Goal: Use online tool/utility: Use online tool/utility

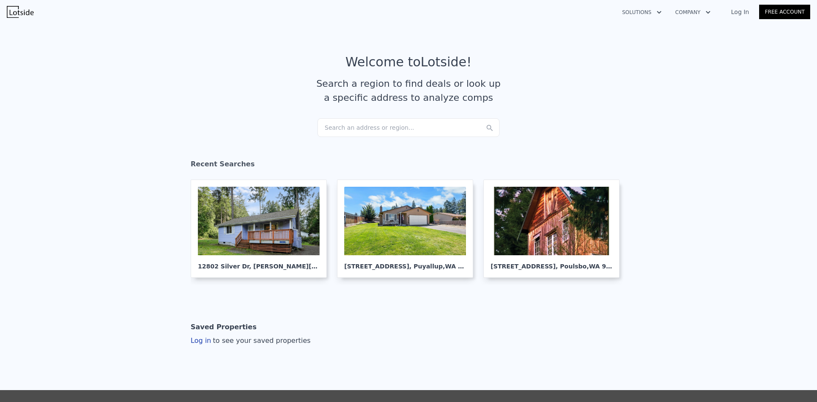
click at [364, 128] on div "Search an address or region..." at bounding box center [408, 127] width 182 height 19
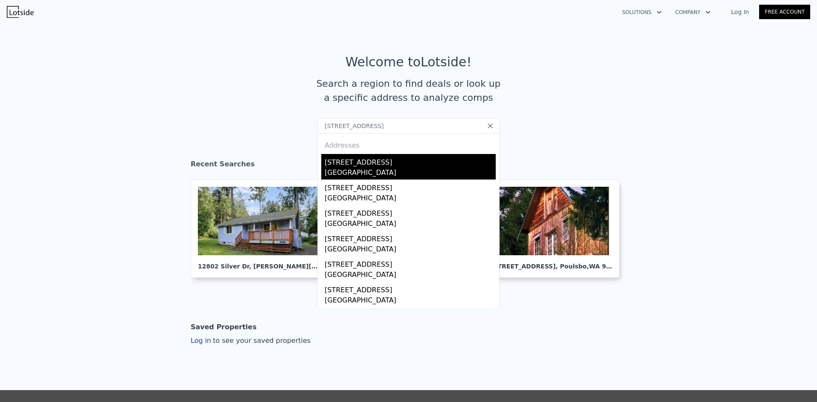
type input "[STREET_ADDRESS]"
click at [395, 167] on div "[STREET_ADDRESS]" at bounding box center [410, 161] width 171 height 14
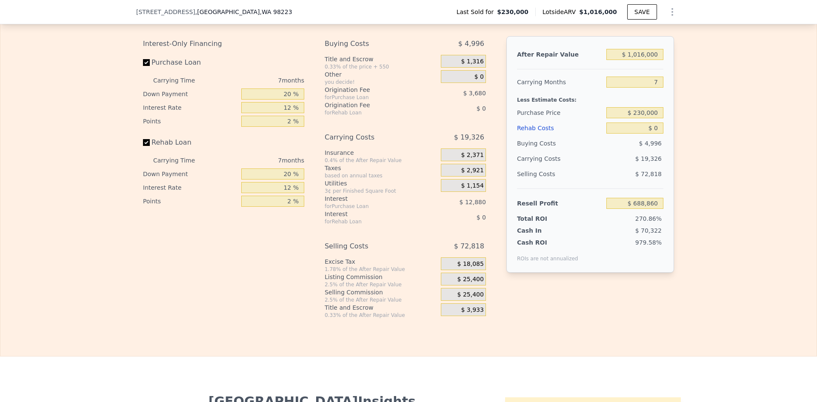
scroll to position [1191, 0]
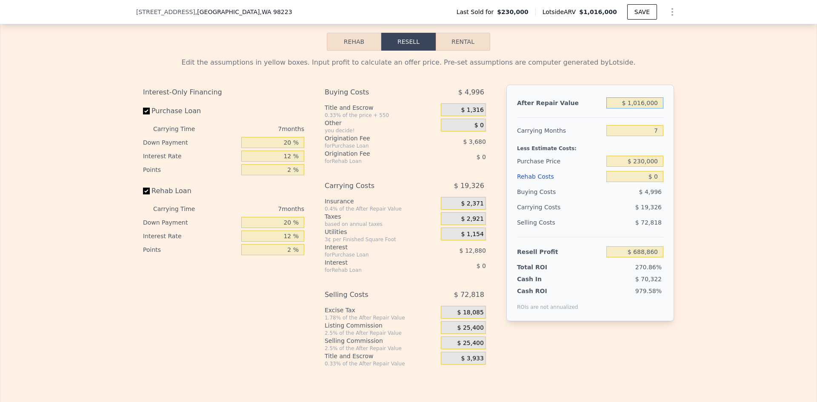
click at [646, 108] on input "$ 1,016,000" at bounding box center [634, 102] width 57 height 11
type input "$ 880,000"
type input "$ 562,852"
type input "$ 880,000"
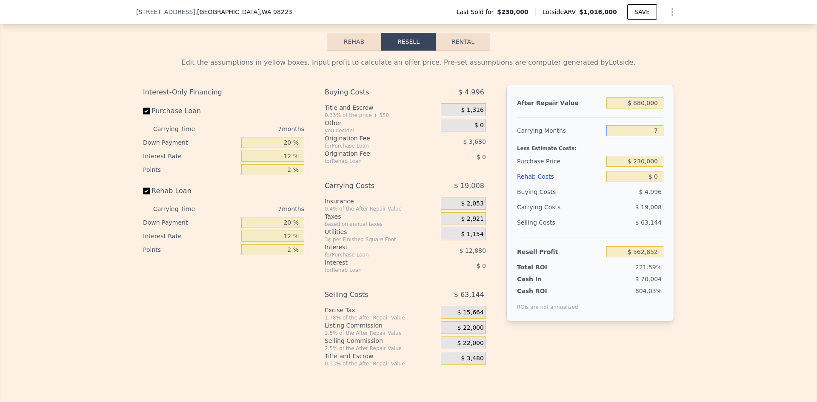
drag, startPoint x: 655, startPoint y: 141, endPoint x: 654, endPoint y: 131, distance: 10.3
click at [650, 136] on input "7" at bounding box center [634, 130] width 57 height 11
type input "5"
type input "$ 568,283"
type input "5"
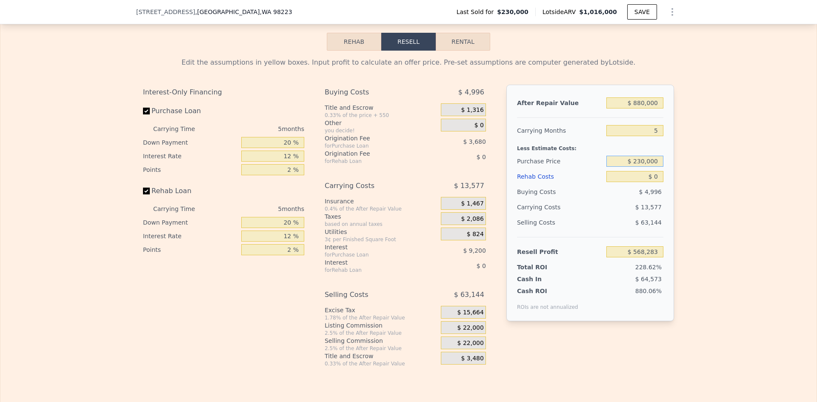
click at [642, 167] on input "$ 230,000" at bounding box center [634, 161] width 57 height 11
type input "$ 579,000"
click at [284, 148] on input "20 %" at bounding box center [272, 142] width 63 height 11
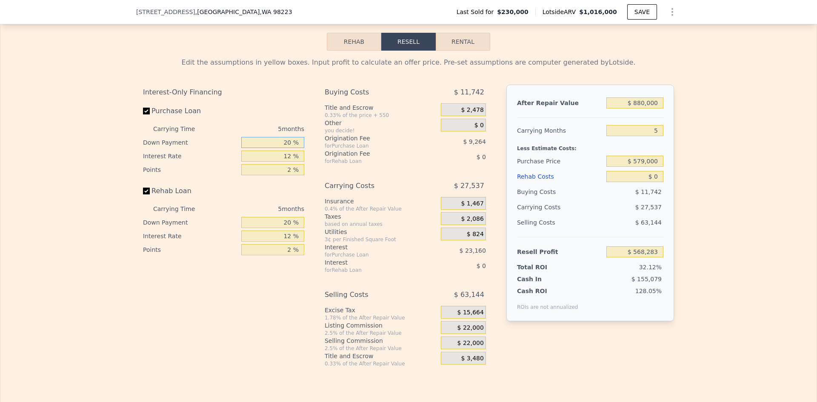
type input "$ 198,577"
type input "10 %"
type input "1 %"
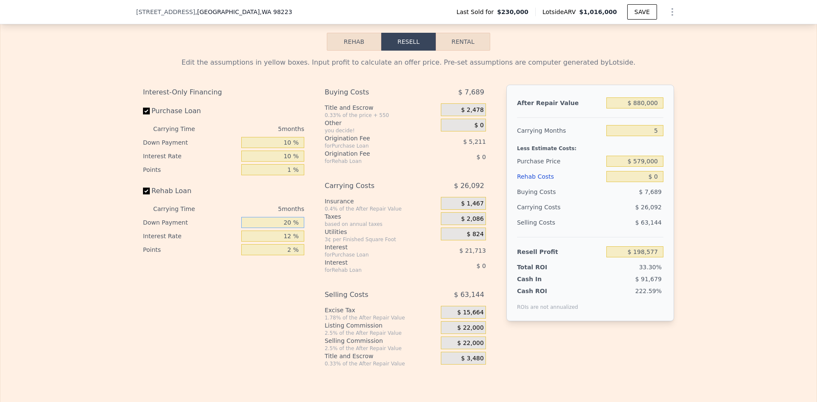
type input "$ 204,075"
type input "10 %"
type input "1 %"
click at [467, 332] on span "$ 22,000" at bounding box center [470, 328] width 26 height 8
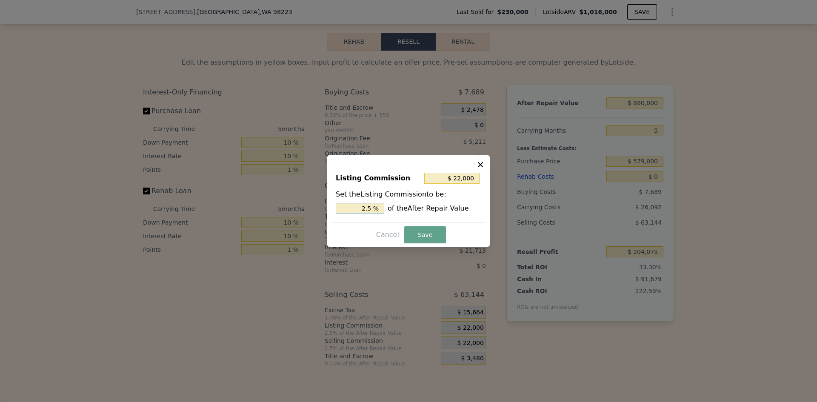
drag, startPoint x: 367, startPoint y: 209, endPoint x: 372, endPoint y: 209, distance: 5.1
click at [372, 209] on input "2.5 %" at bounding box center [360, 208] width 48 height 11
type input "$ 17,600"
type input "2 %"
drag, startPoint x: 422, startPoint y: 232, endPoint x: 520, endPoint y: 238, distance: 98.0
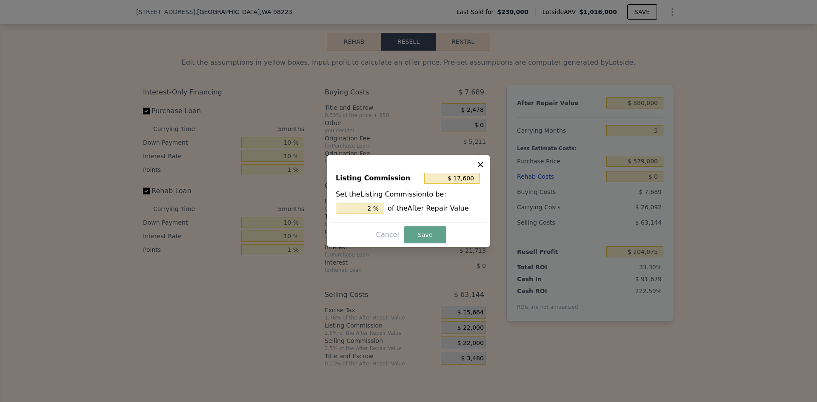
click at [424, 228] on button "Save" at bounding box center [425, 234] width 42 height 17
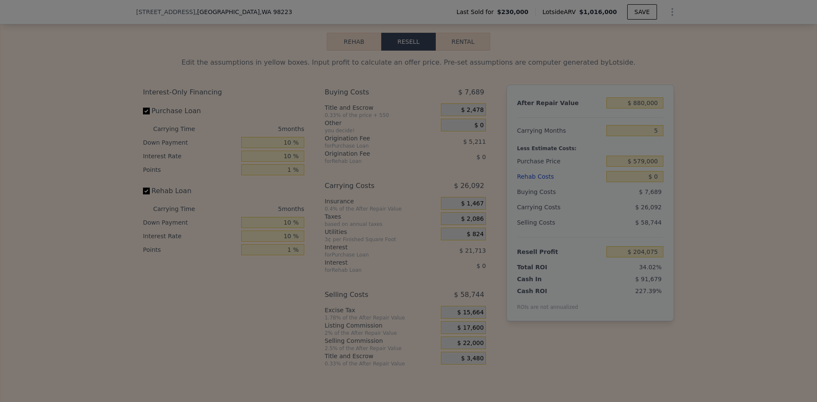
type input "$ 208,475"
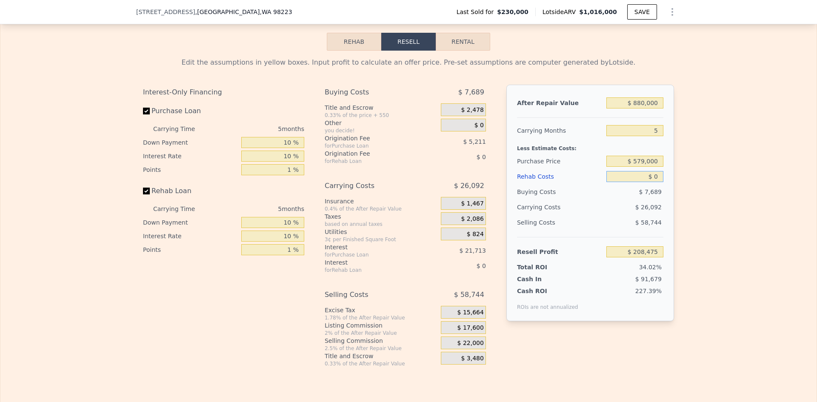
click at [656, 182] on input "$ 0" at bounding box center [634, 176] width 57 height 11
type input "$ 100,000"
type input "$ 103,825"
click at [683, 169] on div "Edit the assumptions in yellow boxes. Input profit to calculate an offer price.…" at bounding box center [408, 209] width 816 height 316
click at [641, 167] on input "$ 579,000" at bounding box center [634, 161] width 57 height 11
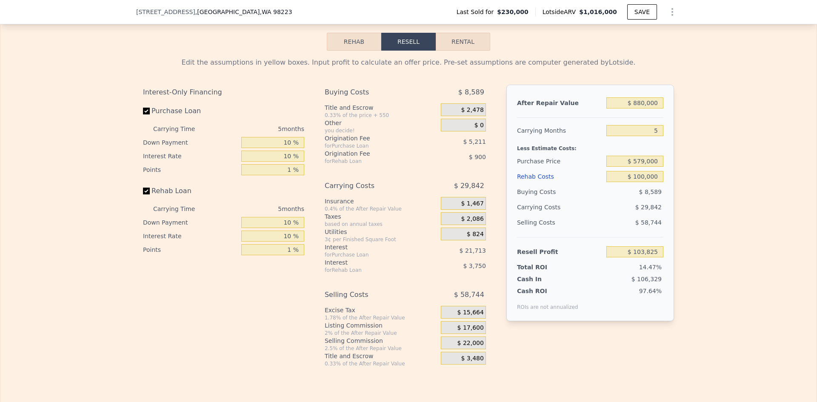
click at [697, 174] on div "Edit the assumptions in yellow boxes. Input profit to calculate an offer price.…" at bounding box center [408, 209] width 816 height 316
click at [639, 182] on input "$ 100,000" at bounding box center [634, 176] width 57 height 11
type input "$ 140,000"
type input "$ 61,965"
type input "$ 140,000"
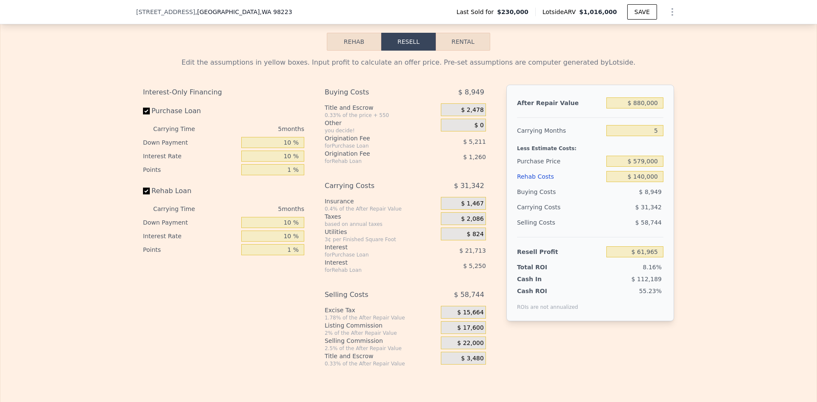
click at [695, 194] on div "Edit the assumptions in yellow boxes. Input profit to calculate an offer price.…" at bounding box center [408, 209] width 816 height 316
click at [643, 167] on input "$ 579,000" at bounding box center [634, 161] width 57 height 11
type input "$ 565,000"
click at [689, 186] on div "Edit the assumptions in yellow boxes. Input profit to calculate an offer price.…" at bounding box center [408, 209] width 816 height 316
type input "$ 76,663"
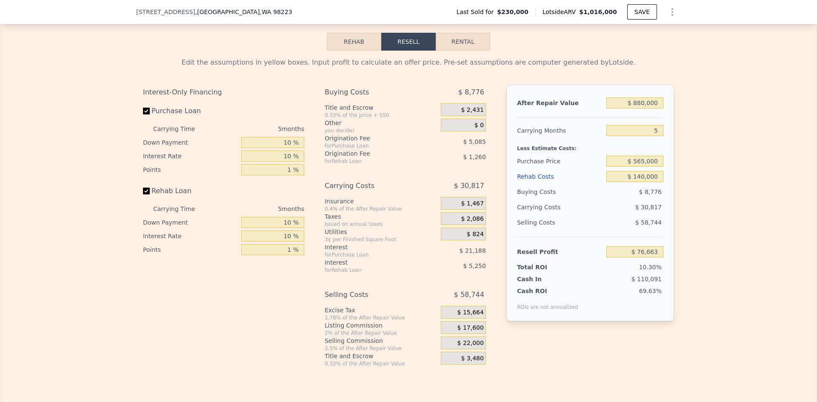
type input "$ 1,016,000"
type input "7"
type input "$ 0"
type input "$ 688,860"
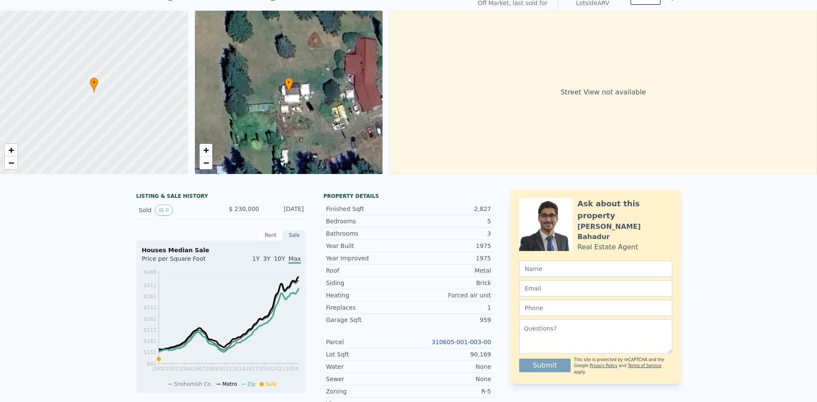
scroll to position [0, 0]
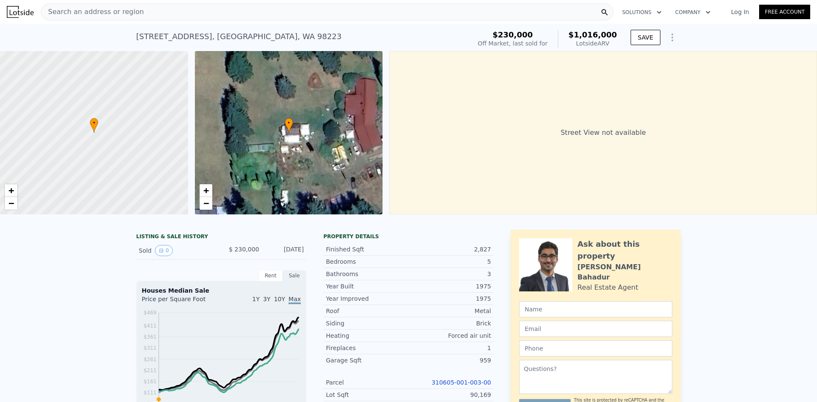
click at [100, 9] on span "Search an address or region" at bounding box center [92, 12] width 102 height 10
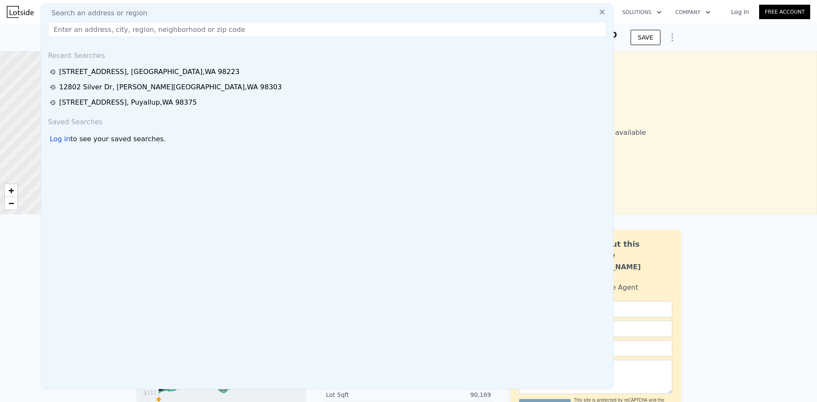
type input "[STREET_ADDRESS]"
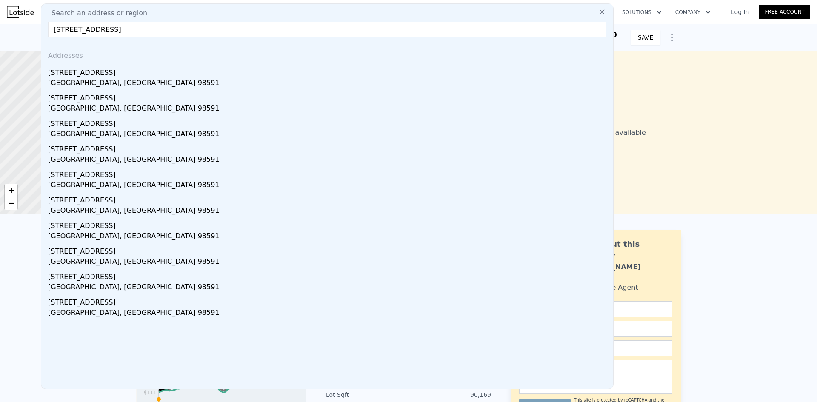
drag, startPoint x: 115, startPoint y: 78, endPoint x: 168, endPoint y: 83, distance: 53.8
click at [115, 78] on div "[GEOGRAPHIC_DATA], [GEOGRAPHIC_DATA] 98591" at bounding box center [328, 84] width 561 height 12
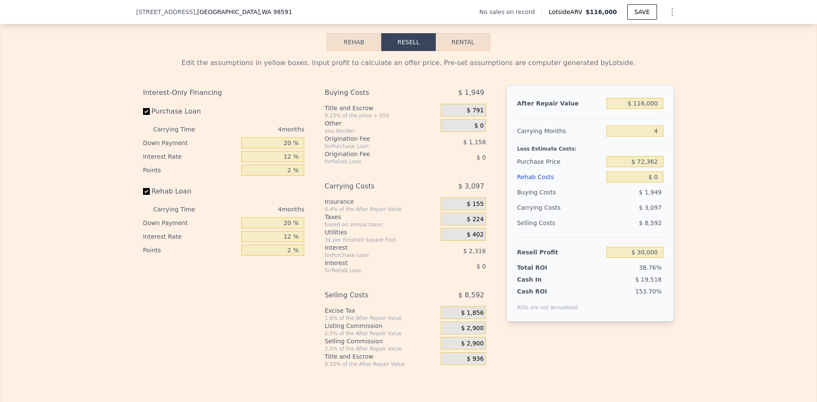
scroll to position [1188, 0]
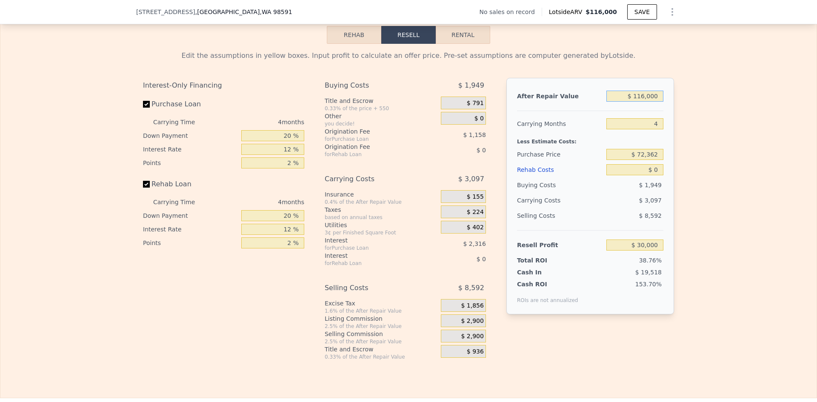
click at [649, 102] on input "$ 116,000" at bounding box center [634, 96] width 57 height 11
type input "$ 3"
type input "-$ 77,800"
type input "$ 36"
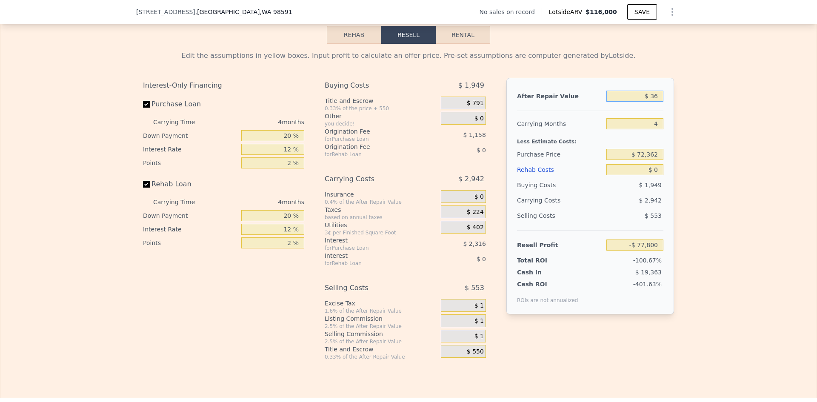
type input "-$ 77,770"
type input "$ 360"
type input "-$ 77,468"
type input "$ 360,000"
type input "$ 256,758"
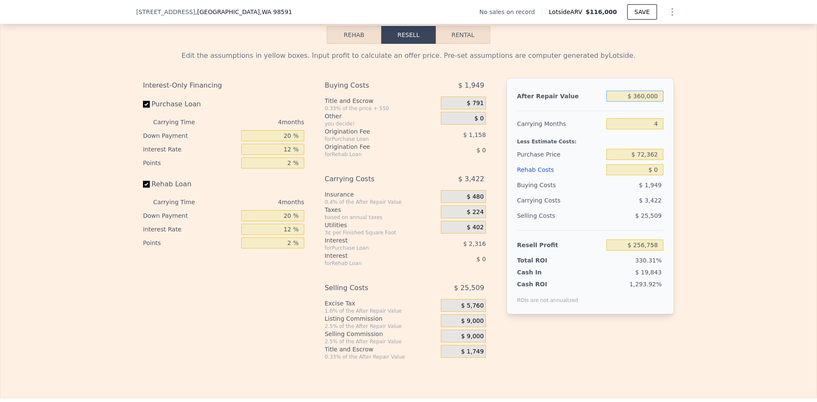
type input "$ 360,000"
drag, startPoint x: 656, startPoint y: 129, endPoint x: 650, endPoint y: 129, distance: 6.0
click at [650, 129] on input "4" at bounding box center [634, 123] width 57 height 11
click at [646, 160] on input "$ 72,362" at bounding box center [634, 154] width 57 height 11
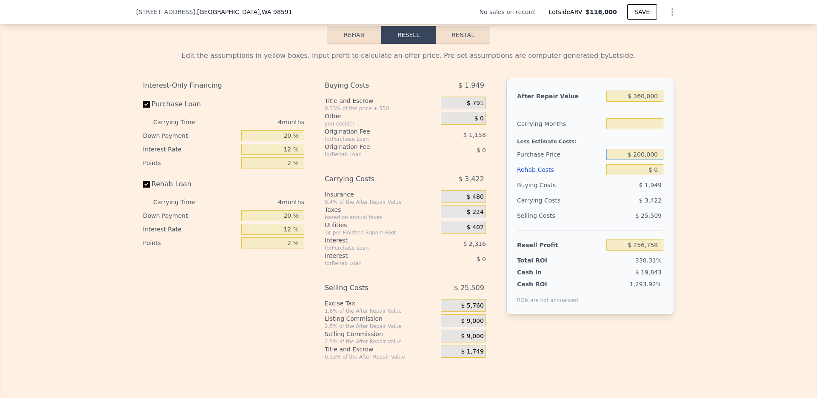
type input "$ 200,000"
click at [655, 174] on input "$ 0" at bounding box center [634, 169] width 57 height 11
type input "4"
type input "$ 122,569"
type input "$ 60"
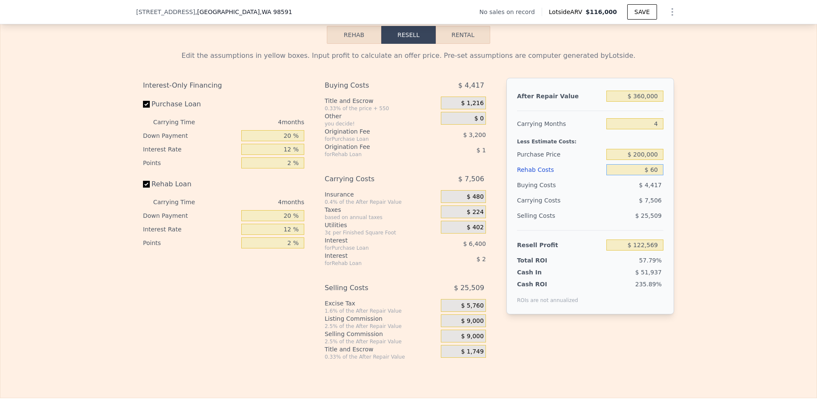
type input "$ 122,508"
type input "$ 60,000"
type input "$ 59,689"
type input "$ 60,000"
click at [473, 325] on span "$ 9,000" at bounding box center [472, 321] width 23 height 8
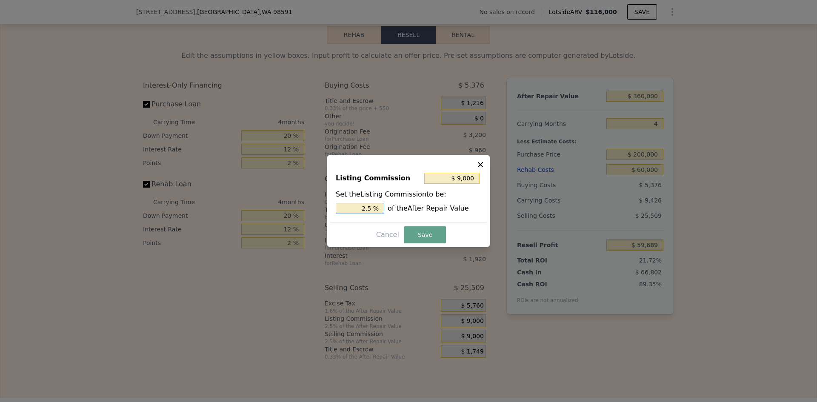
click at [370, 211] on input "2.5 %" at bounding box center [360, 208] width 48 height 11
type input "$ 7,200"
type input "2 %"
drag, startPoint x: 417, startPoint y: 234, endPoint x: 356, endPoint y: 196, distance: 71.5
click at [418, 233] on button "Save" at bounding box center [425, 234] width 42 height 17
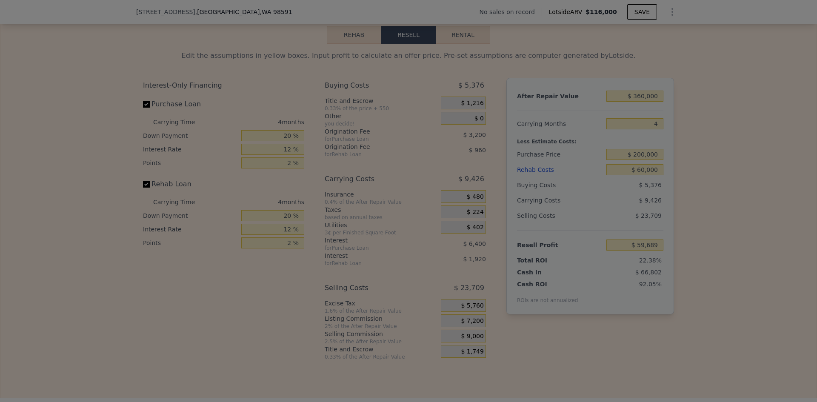
type input "$ 61,489"
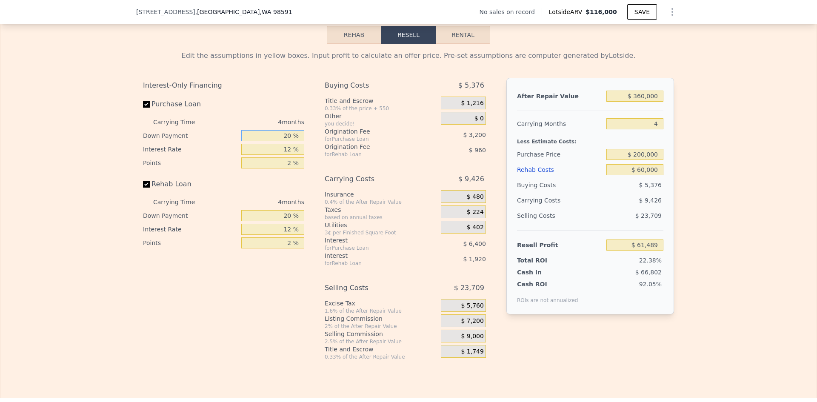
click at [285, 141] on input "20 %" at bounding box center [272, 135] width 63 height 11
type input "10 %"
type input "$ 60,289"
type input "10 %"
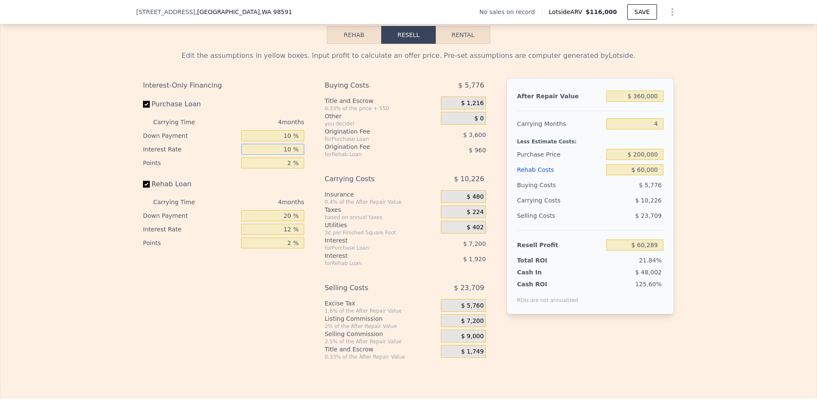
type input "10 %"
type input "$ 61,489"
type input "1 %"
type input "$ 63,289"
type input "1 %"
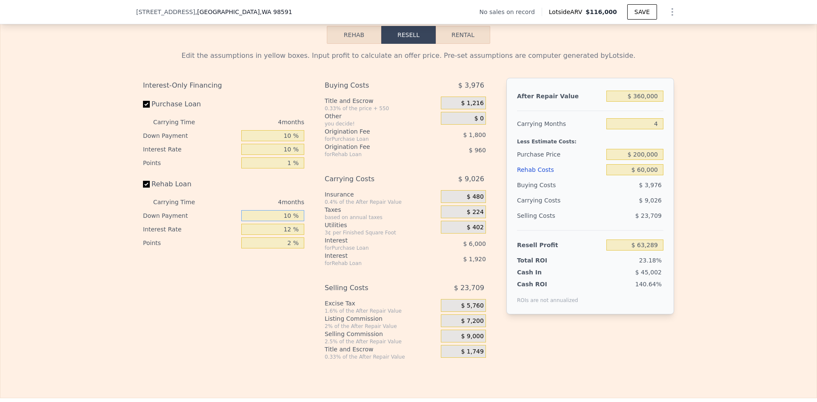
type input "10 %"
type input "$ 62,929"
type input "10 %"
type input "$ 63,289"
type input "1 %"
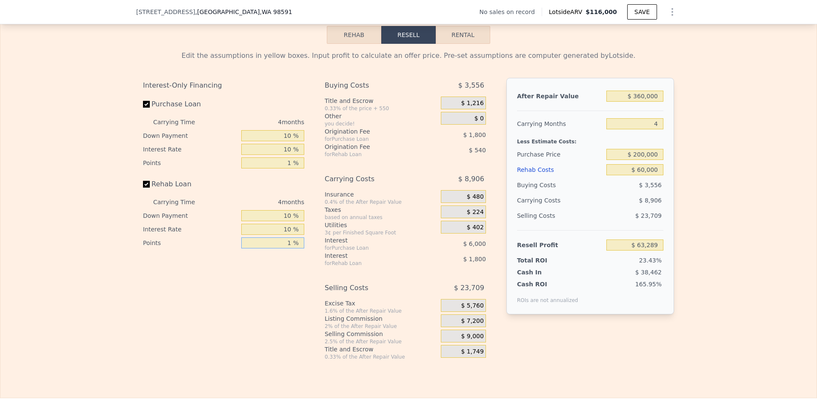
type input "$ 63,829"
type input "1 %"
click at [693, 229] on div "Edit the assumptions in yellow boxes. Input profit to calculate an offer price.…" at bounding box center [408, 202] width 816 height 316
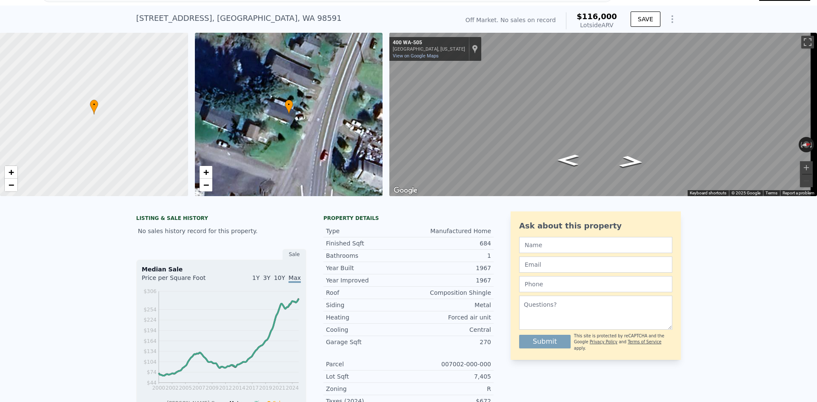
scroll to position [0, 0]
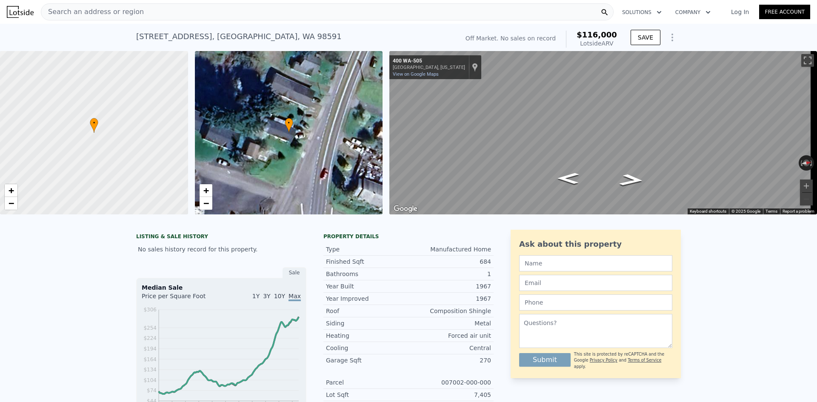
click at [127, 12] on span "Search an address or region" at bounding box center [92, 12] width 102 height 10
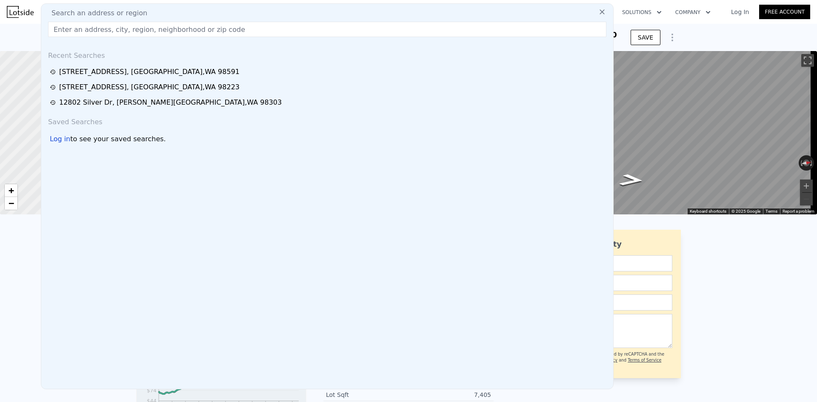
drag, startPoint x: 127, startPoint y: 12, endPoint x: 114, endPoint y: 27, distance: 19.6
type input "$ 116,000"
type input "$ 0"
type input "$ 30,000"
paste input "[STREET_ADDRESS]"
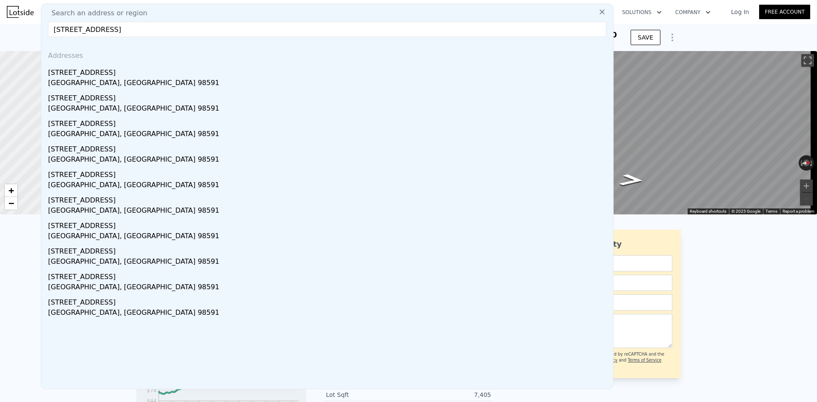
click at [59, 28] on input "[STREET_ADDRESS]" at bounding box center [327, 29] width 558 height 15
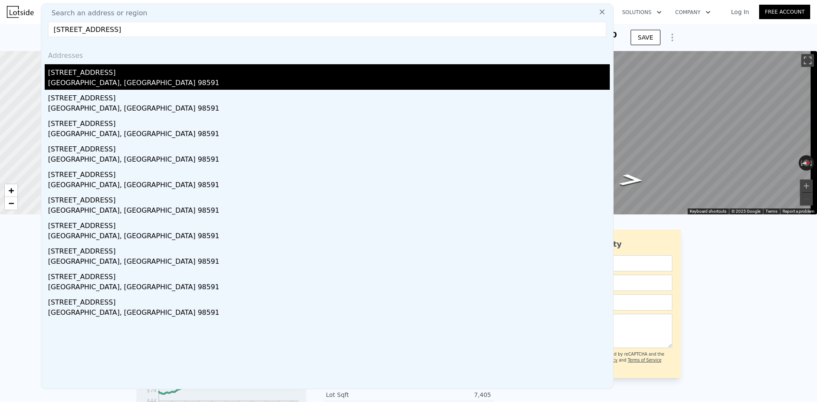
type input "[STREET_ADDRESS]"
click at [117, 75] on div "[STREET_ADDRESS]" at bounding box center [328, 71] width 561 height 14
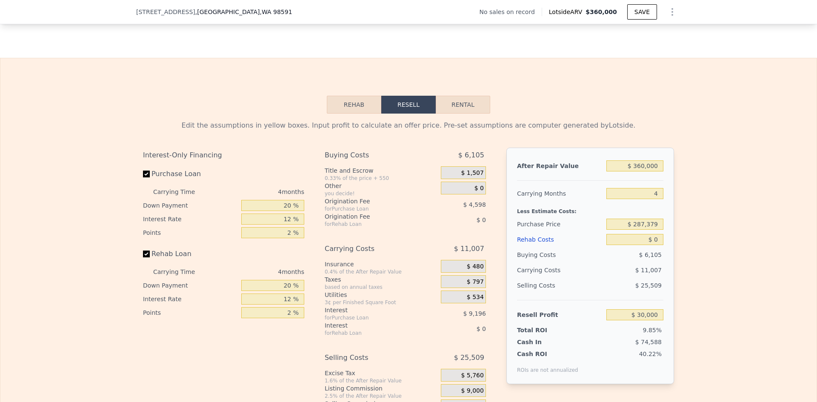
scroll to position [1148, 0]
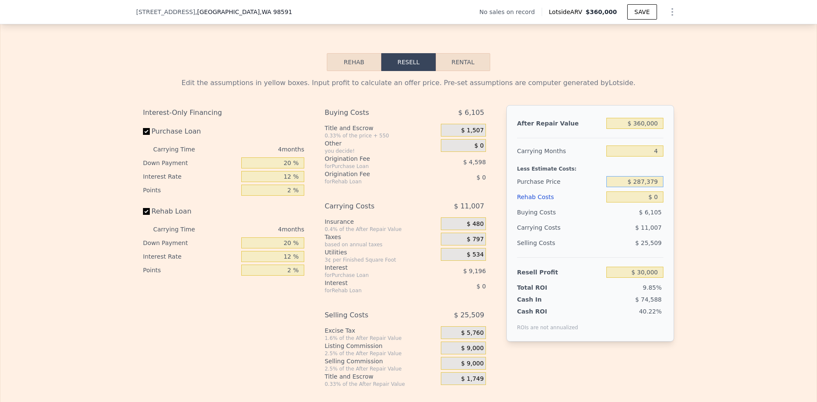
click at [649, 186] on input "$ 287,379" at bounding box center [634, 181] width 57 height 11
type input "$ 200,000"
drag, startPoint x: 655, startPoint y: 204, endPoint x: 661, endPoint y: 204, distance: 6.0
click at [655, 202] on input "$ 0" at bounding box center [634, 196] width 57 height 11
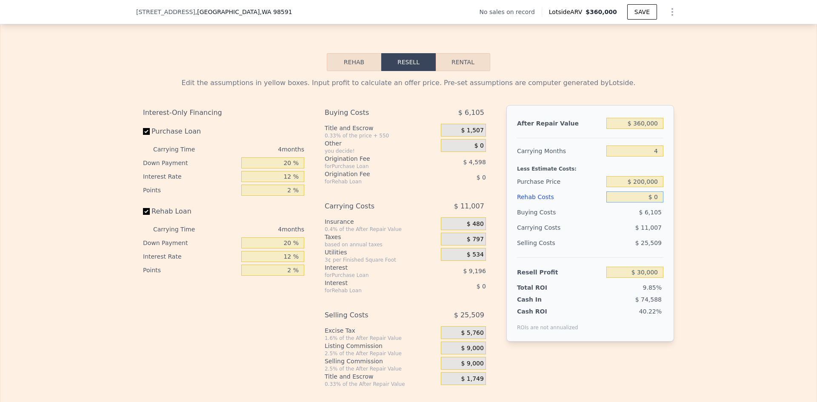
type input "$ 121,864"
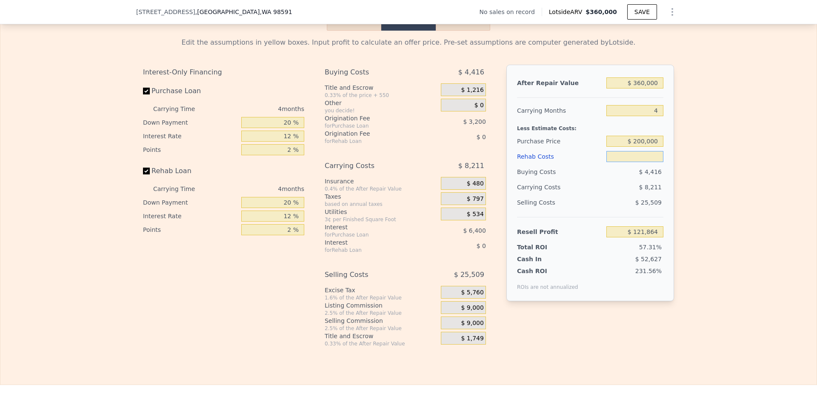
scroll to position [1191, 0]
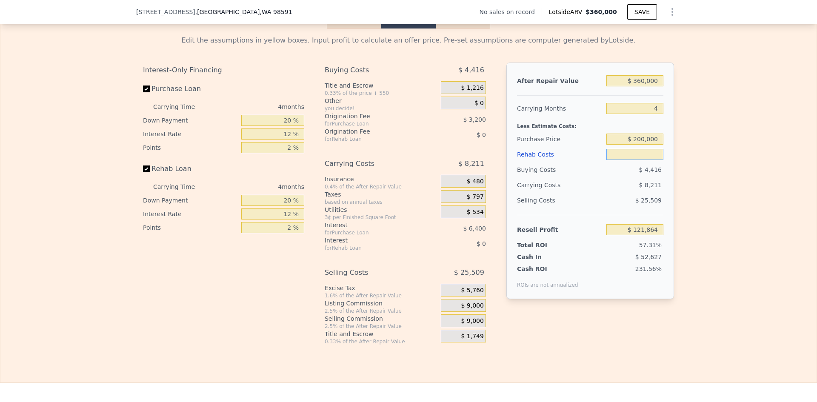
click at [649, 160] on input "text" at bounding box center [634, 154] width 57 height 11
type input "$ 10"
type input "$ 121,854"
type input "$ 10,000"
type input "$ 111,384"
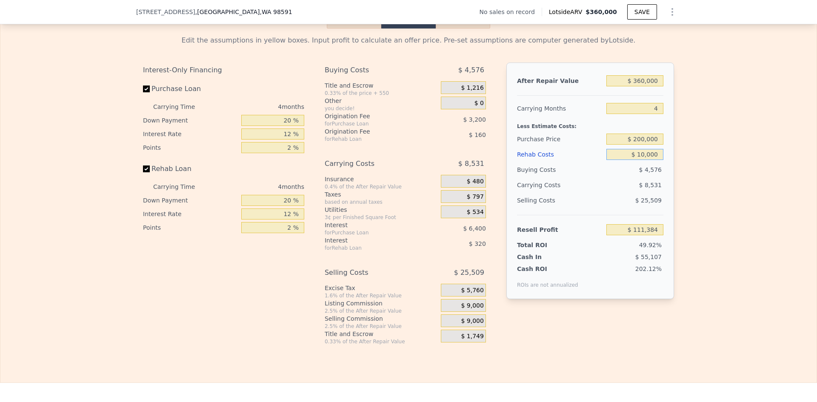
type input "$ 100,000"
type input "$ 17,064"
type input "$ 100,000"
click at [680, 144] on div "Edit the assumptions in yellow boxes. Input profit to calculate an offer price.…" at bounding box center [408, 186] width 816 height 316
click at [285, 126] on input "20 %" at bounding box center [272, 120] width 63 height 11
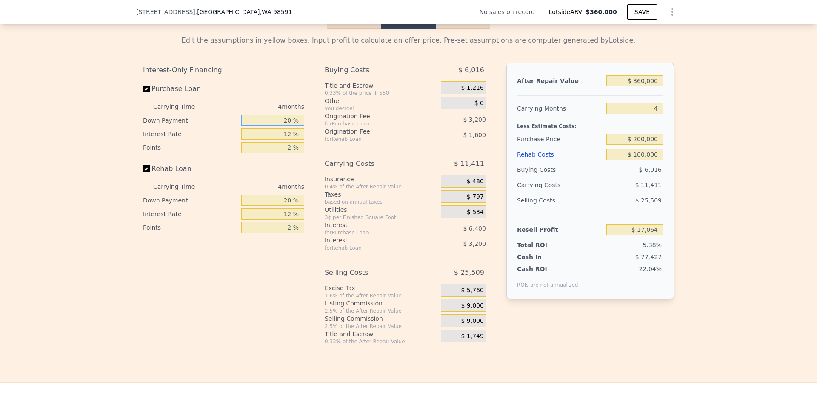
click at [285, 126] on input "20 %" at bounding box center [272, 120] width 63 height 11
type input "10 %"
type input "$ 15,864"
type input "10 %"
type input "$ 17,064"
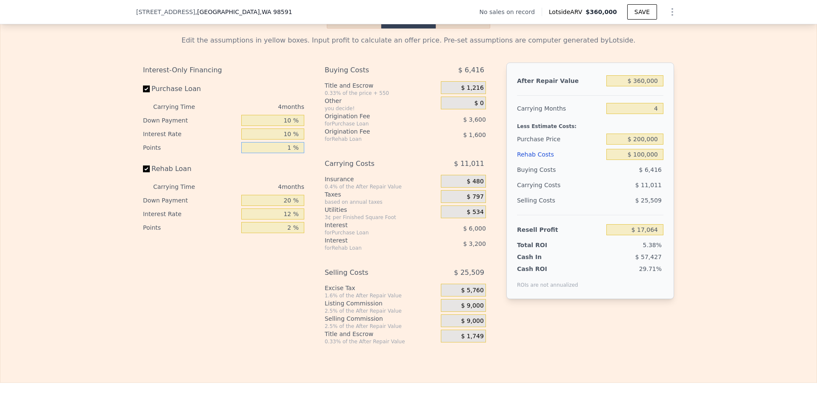
type input "1 %"
type input "$ 18,864"
type input "10 %"
type input "$ 18,264"
type input "10 %"
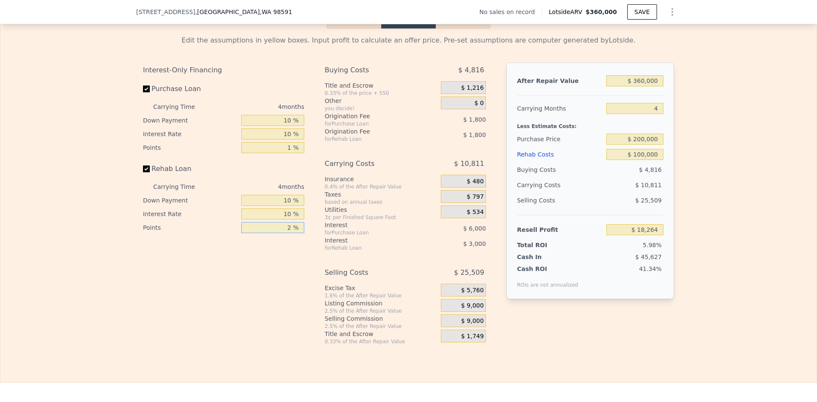
type input "$ 18,864"
type input "1 %"
type input "$ 19,764"
type input "1 %"
click at [475, 310] on span "$ 9,000" at bounding box center [472, 306] width 23 height 8
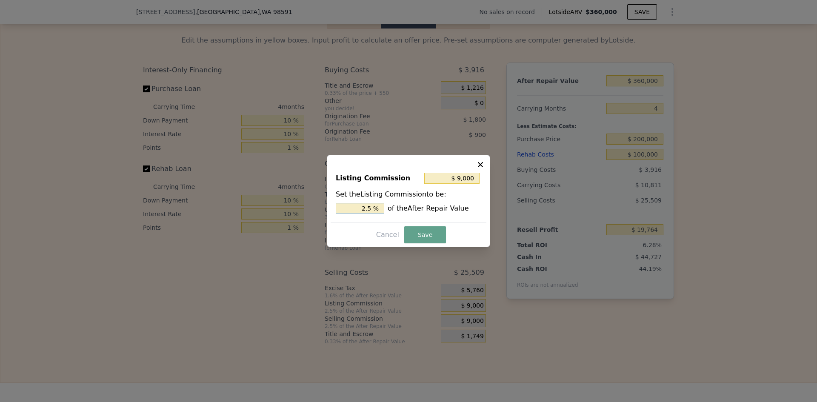
drag, startPoint x: 367, startPoint y: 208, endPoint x: 371, endPoint y: 209, distance: 4.3
click at [370, 208] on input "2.5 %" at bounding box center [360, 208] width 48 height 11
type input "$ 90,000"
type input "25 %"
type input "$ 7,200"
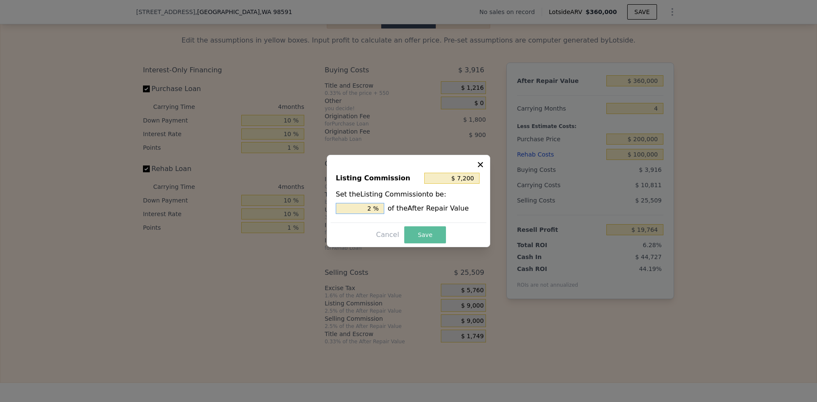
type input "2 %"
click at [419, 234] on button "Save" at bounding box center [425, 234] width 42 height 17
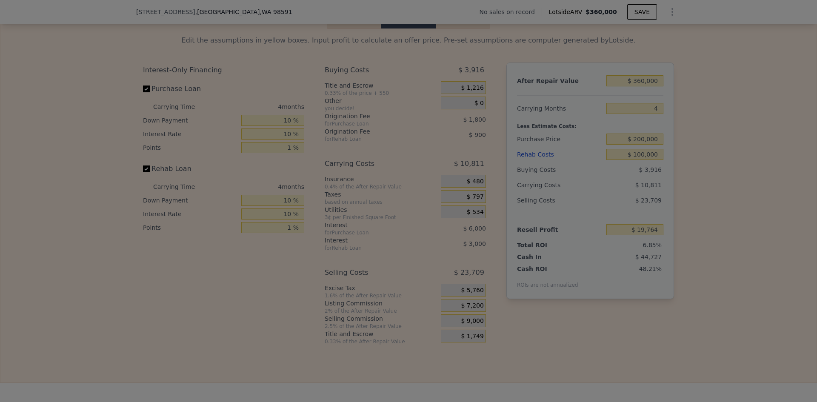
type input "$ 21,564"
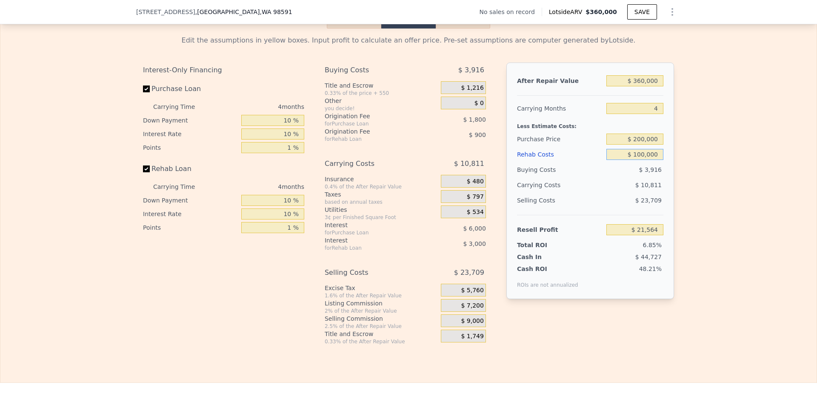
click at [646, 160] on input "$ 100,000" at bounding box center [634, 154] width 57 height 11
type input "$ 7"
type input "$ 125,457"
type input "$ 70"
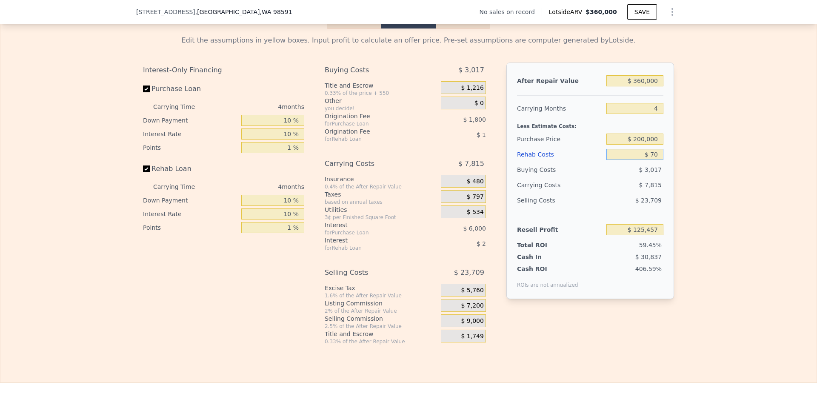
type input "$ 125,389"
type input "$ 70,000"
type input "$ 52,734"
type input "$ 70,000"
click at [708, 169] on div "Edit the assumptions in yellow boxes. Input profit to calculate an offer price.…" at bounding box center [408, 186] width 816 height 316
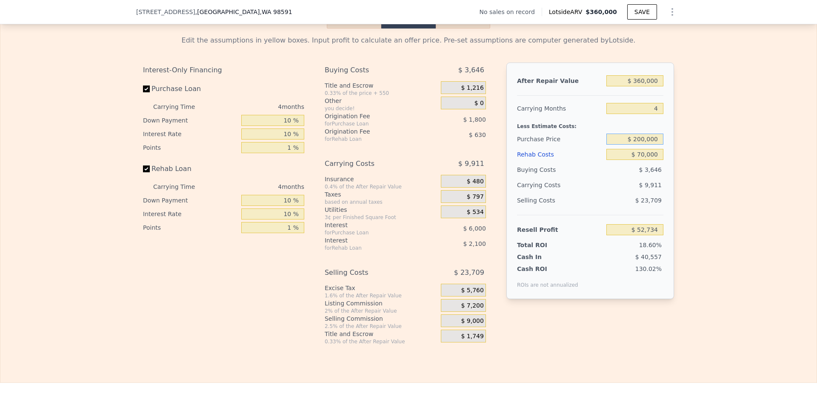
click at [640, 145] on input "$ 200,000" at bounding box center [634, 139] width 57 height 11
type input "$ 220,000"
click at [690, 151] on div "Edit the assumptions in yellow boxes. Input profit to calculate an offer price.…" at bounding box center [408, 186] width 816 height 316
type input "$ 31,887"
click at [640, 145] on input "$ 220,000" at bounding box center [634, 139] width 57 height 11
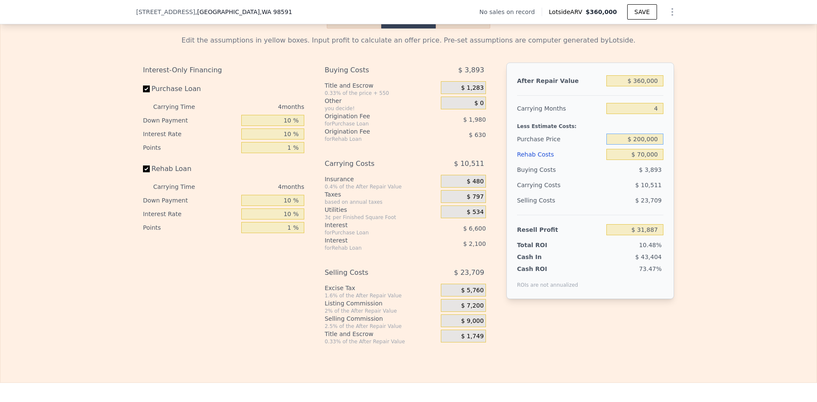
type input "$ 200,000"
click at [698, 156] on div "Edit the assumptions in yellow boxes. Input profit to calculate an offer price.…" at bounding box center [408, 186] width 816 height 316
type input "$ 52,734"
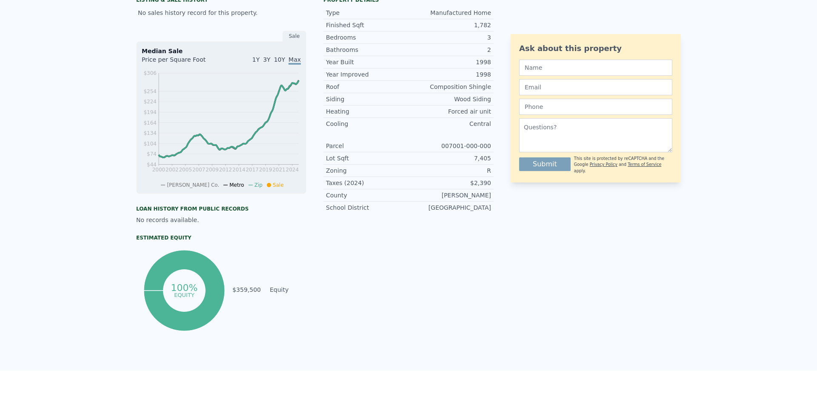
scroll to position [0, 0]
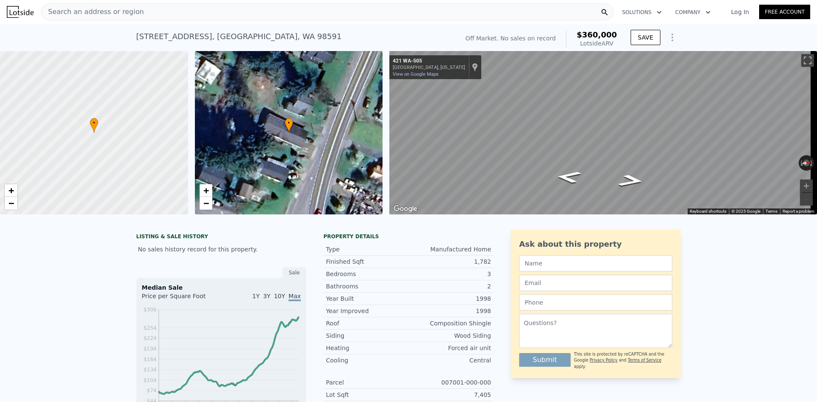
click at [82, 8] on span "Search an address or region" at bounding box center [92, 12] width 102 height 10
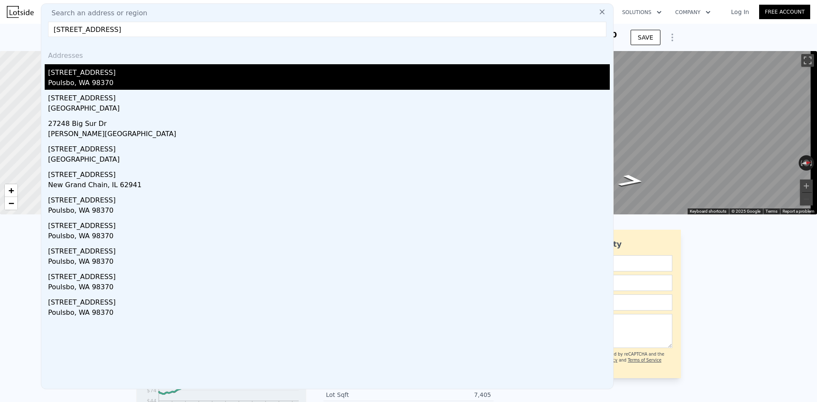
type input "[STREET_ADDRESS]"
click at [137, 81] on div "Poulsbo, WA 98370" at bounding box center [328, 84] width 561 height 12
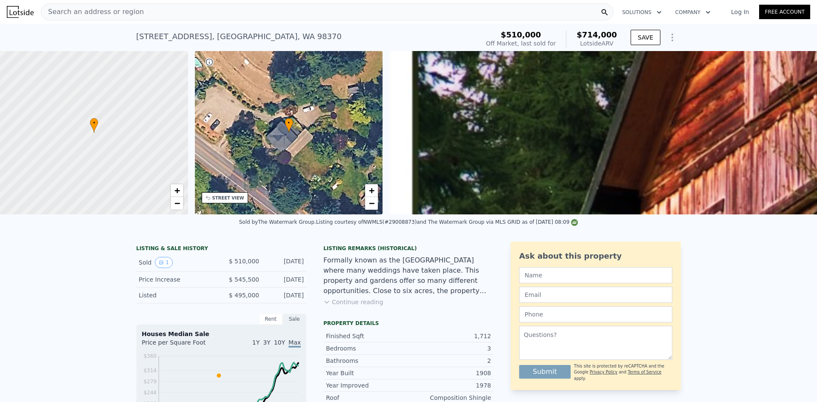
click at [94, 11] on span "Search an address or region" at bounding box center [92, 12] width 102 height 10
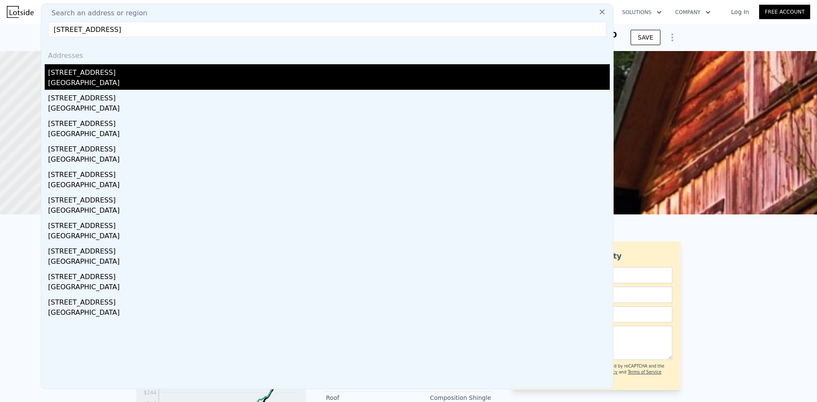
type input "[STREET_ADDRESS]"
click at [128, 80] on div "[GEOGRAPHIC_DATA]" at bounding box center [328, 84] width 561 height 12
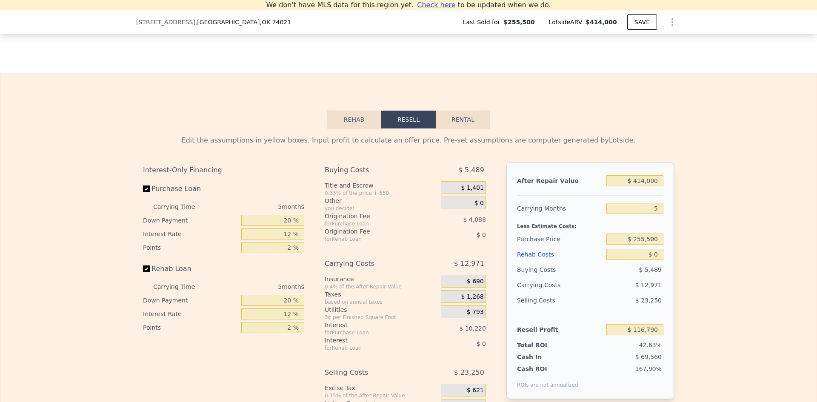
scroll to position [1224, 0]
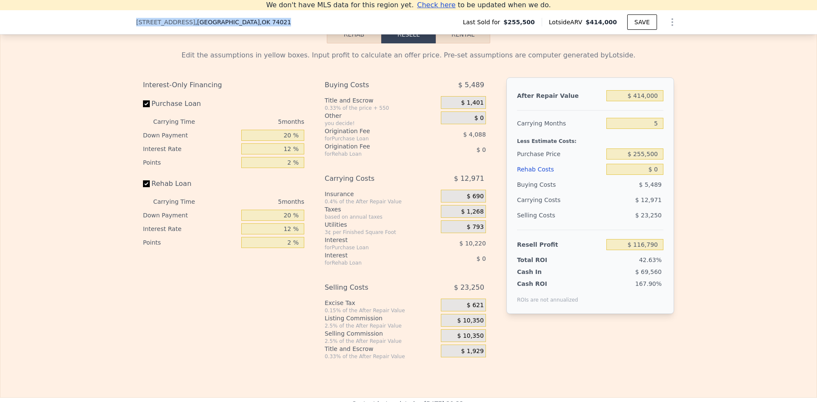
drag, startPoint x: 252, startPoint y: 22, endPoint x: 129, endPoint y: 21, distance: 122.9
click at [129, 21] on div "[STREET_ADDRESS] Last Sold for $255,500 Lotside ARV $414,000 SAVE" at bounding box center [408, 22] width 817 height 24
copy div "[STREET_ADDRESS]"
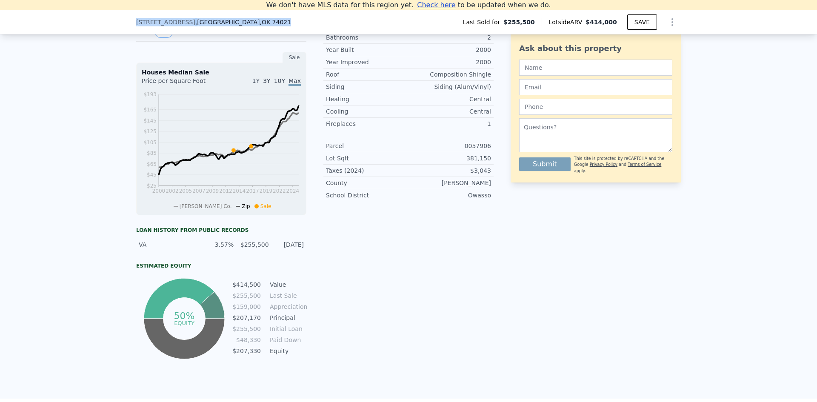
scroll to position [0, 0]
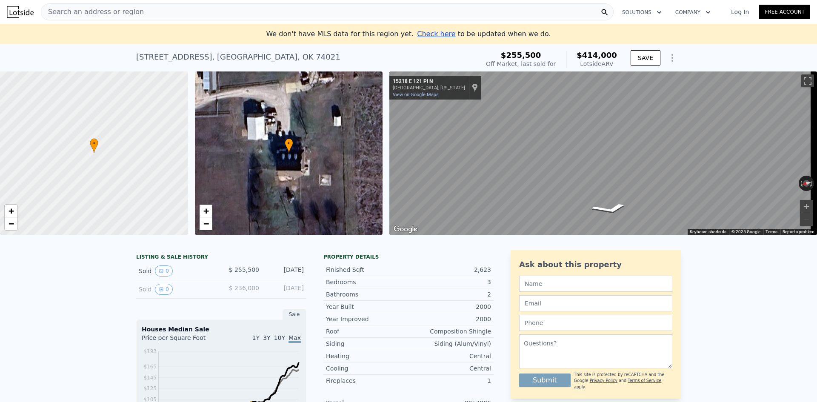
click at [81, 9] on span "Search an address or region" at bounding box center [92, 12] width 102 height 10
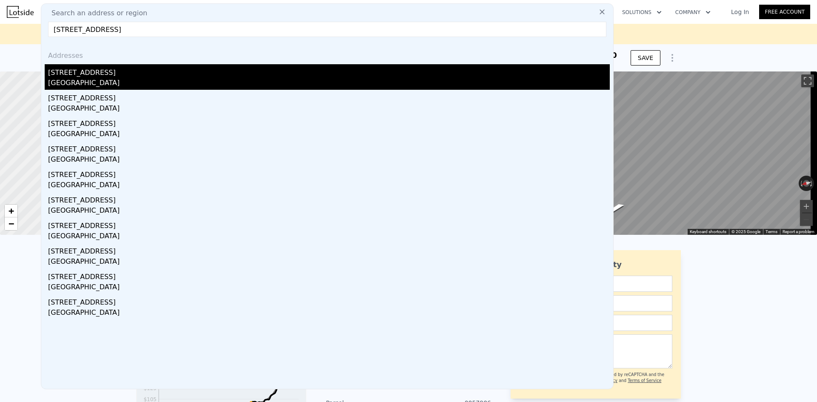
type input "[STREET_ADDRESS]"
click at [108, 80] on div "[GEOGRAPHIC_DATA]" at bounding box center [328, 84] width 561 height 12
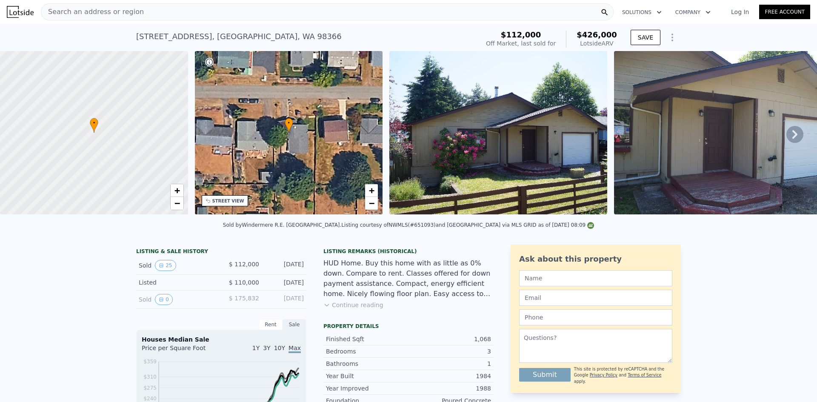
click at [786, 139] on icon at bounding box center [794, 134] width 17 height 17
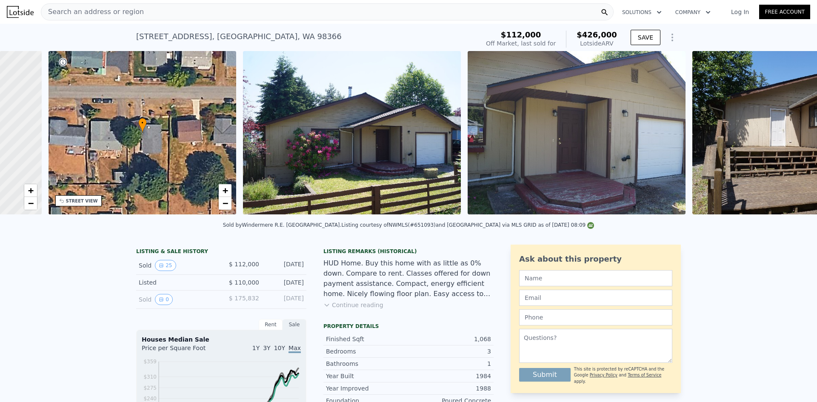
scroll to position [0, 198]
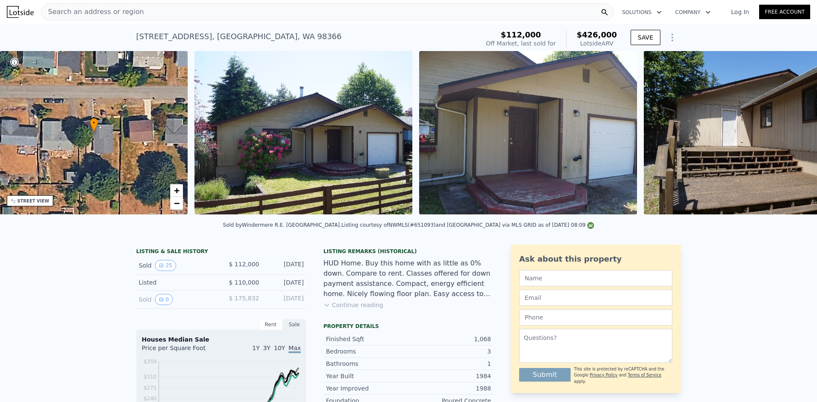
click at [783, 139] on div "• + − • + − STREET VIEW ← Move left → Move right ↑ Move up ↓ Move down + Zoom i…" at bounding box center [408, 134] width 817 height 166
click at [786, 138] on icon at bounding box center [794, 134] width 17 height 17
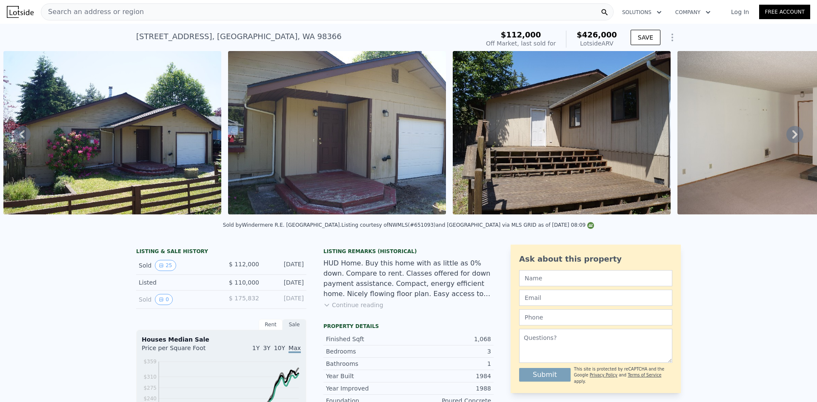
click at [787, 137] on icon at bounding box center [794, 134] width 17 height 17
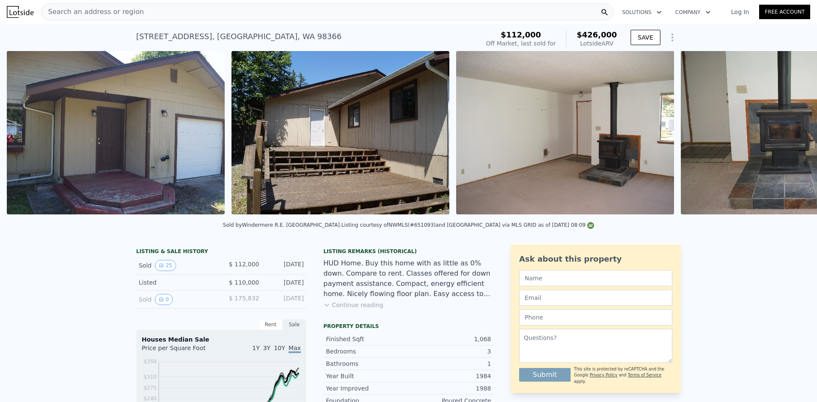
scroll to position [0, 614]
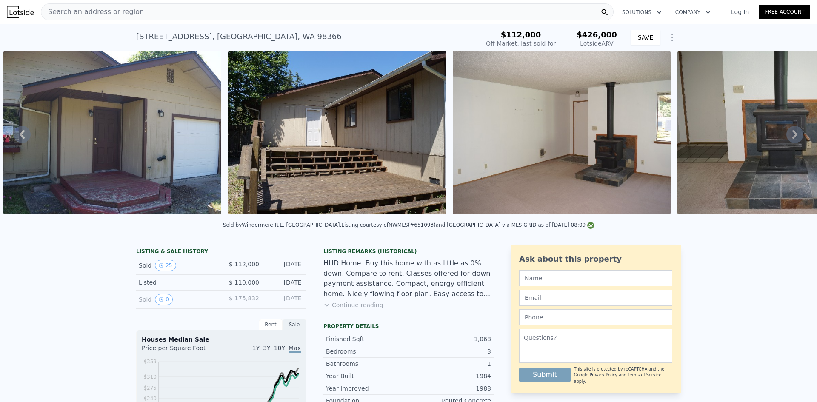
click at [786, 139] on icon at bounding box center [794, 134] width 17 height 17
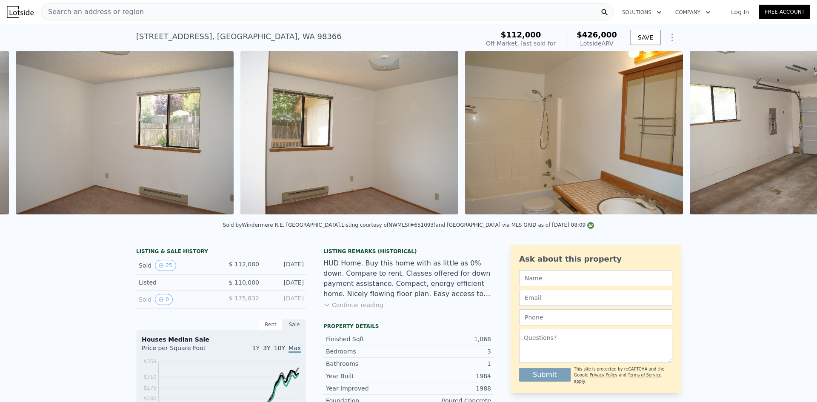
scroll to position [0, 3758]
